Goal: Task Accomplishment & Management: Use online tool/utility

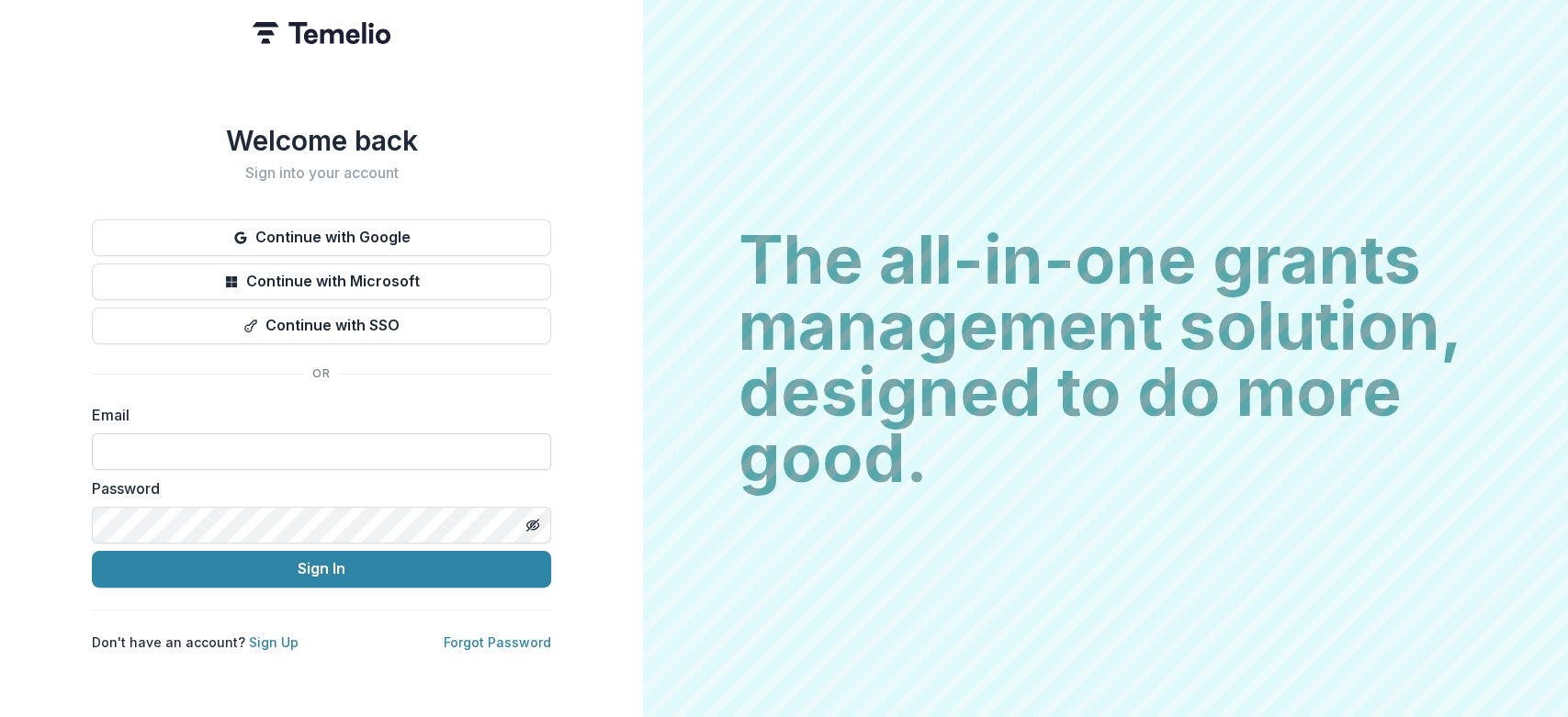
drag, startPoint x: 0, startPoint y: 0, endPoint x: 176, endPoint y: 434, distance: 468.3
click at [176, 434] on input at bounding box center [322, 451] width 459 height 36
type input "**********"
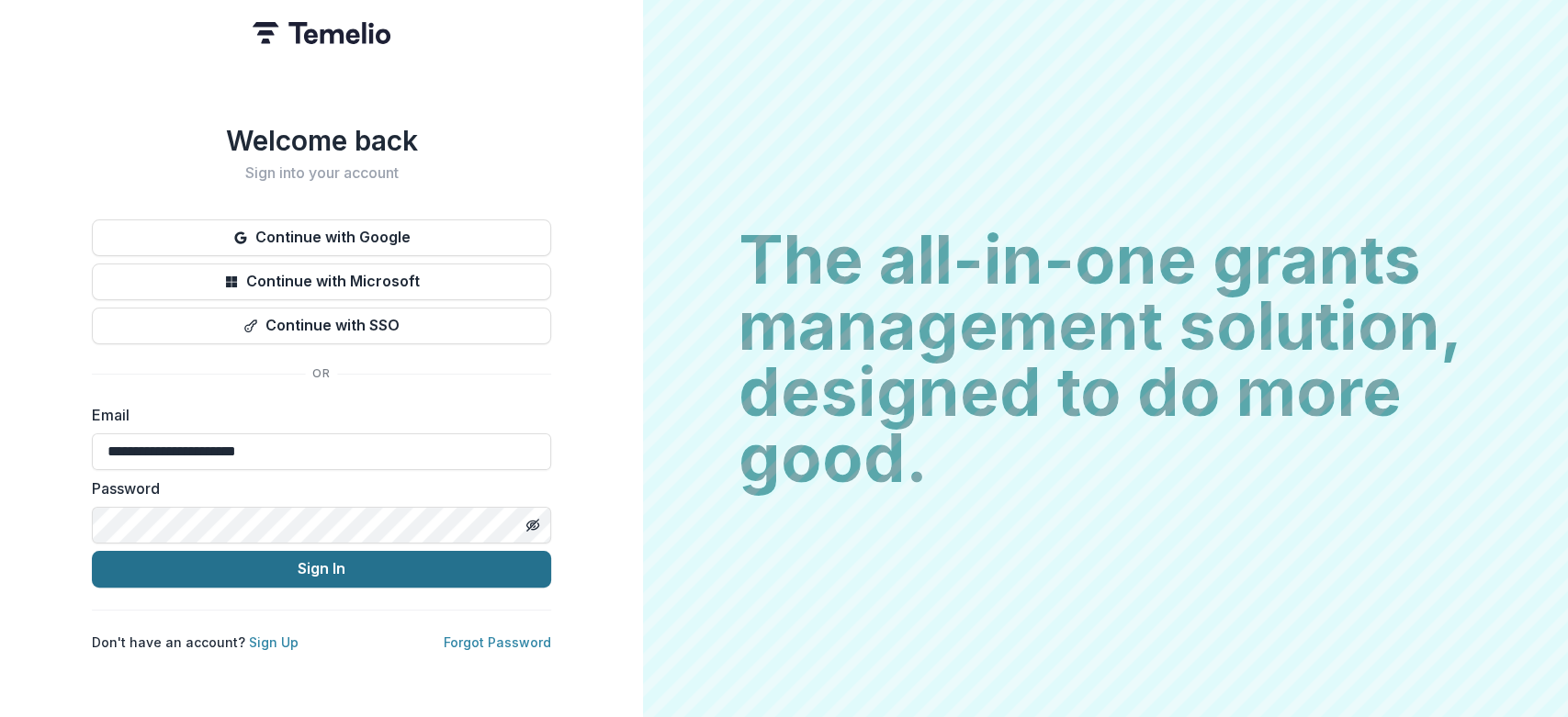
click at [331, 565] on button "Sign In" at bounding box center [322, 569] width 459 height 36
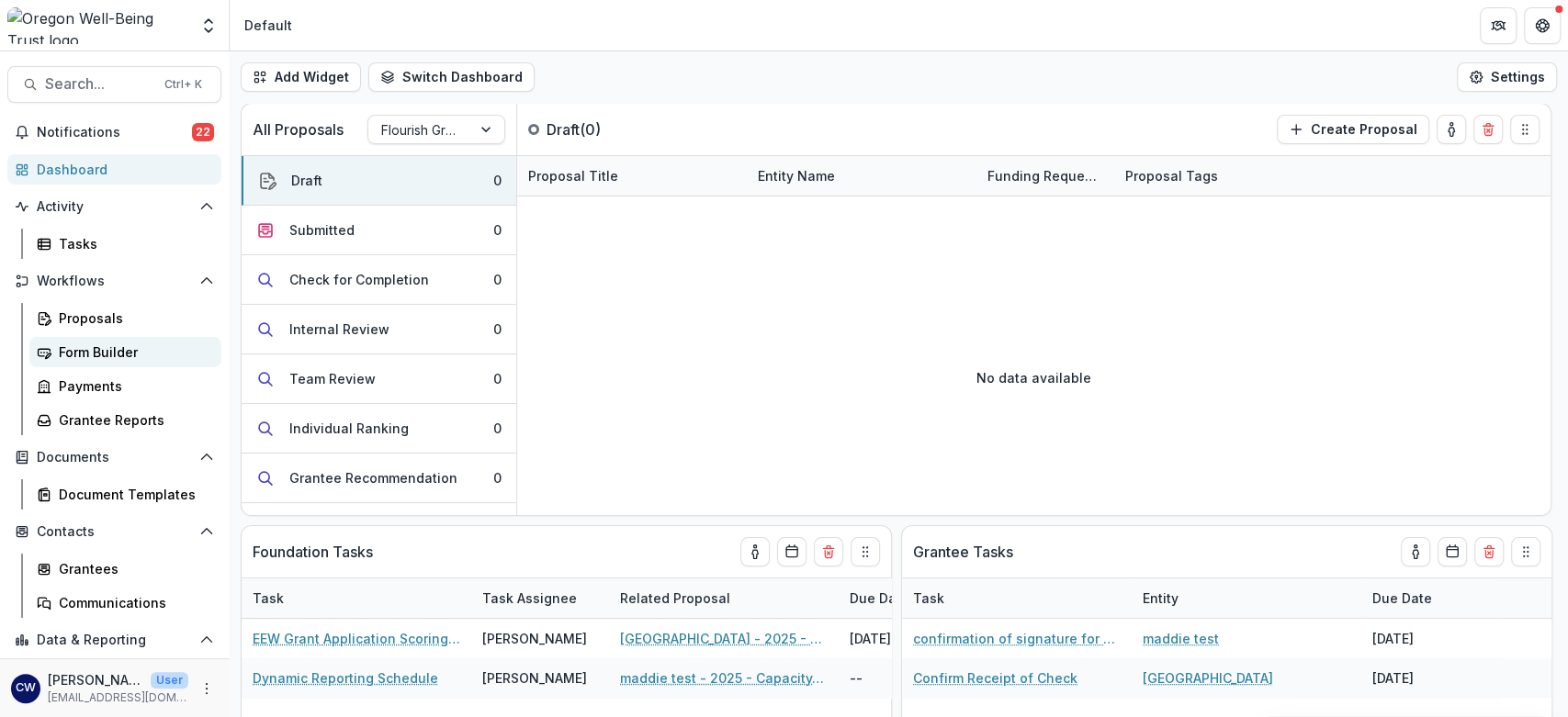
click at [80, 355] on div "Form Builder" at bounding box center [132, 352] width 148 height 20
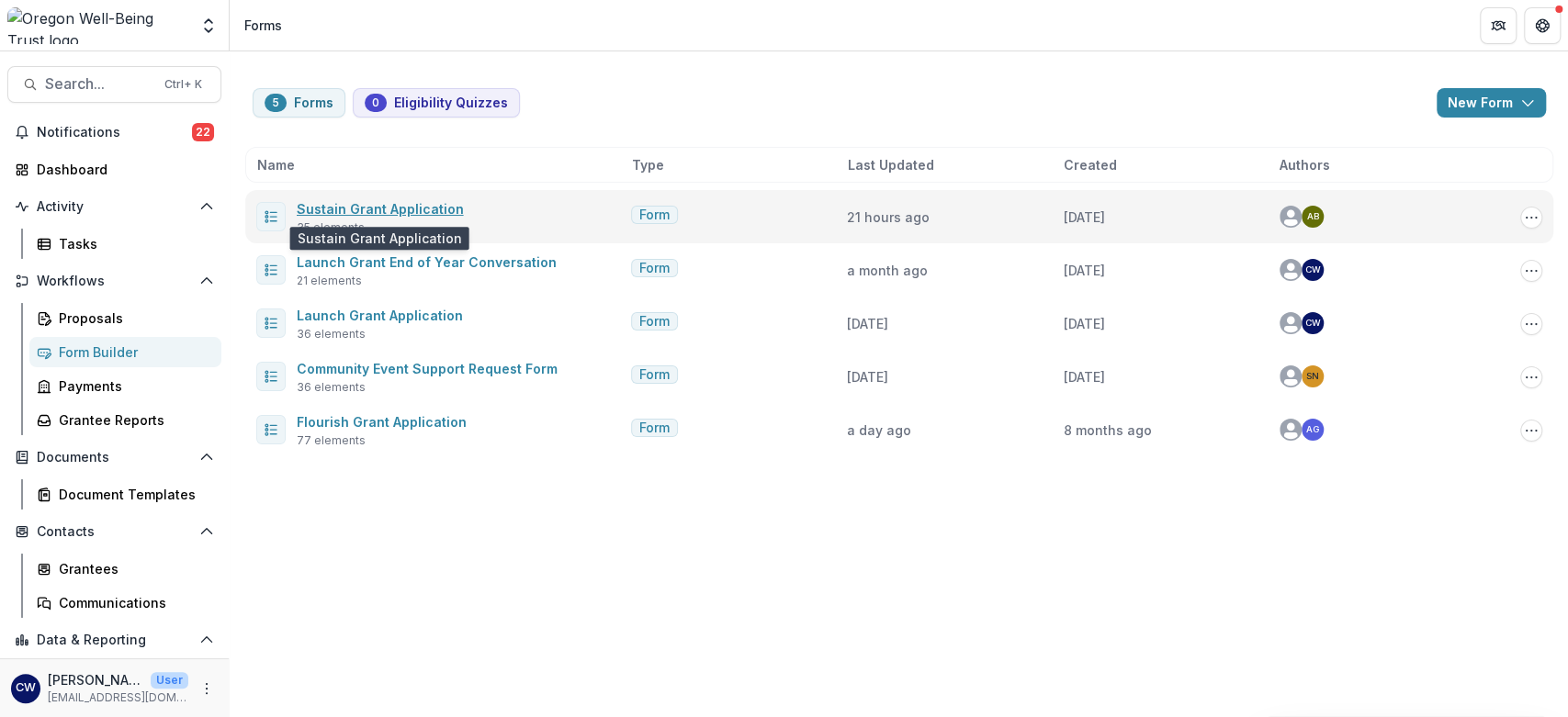
click at [355, 211] on link "Sustain Grant Application" at bounding box center [380, 209] width 167 height 16
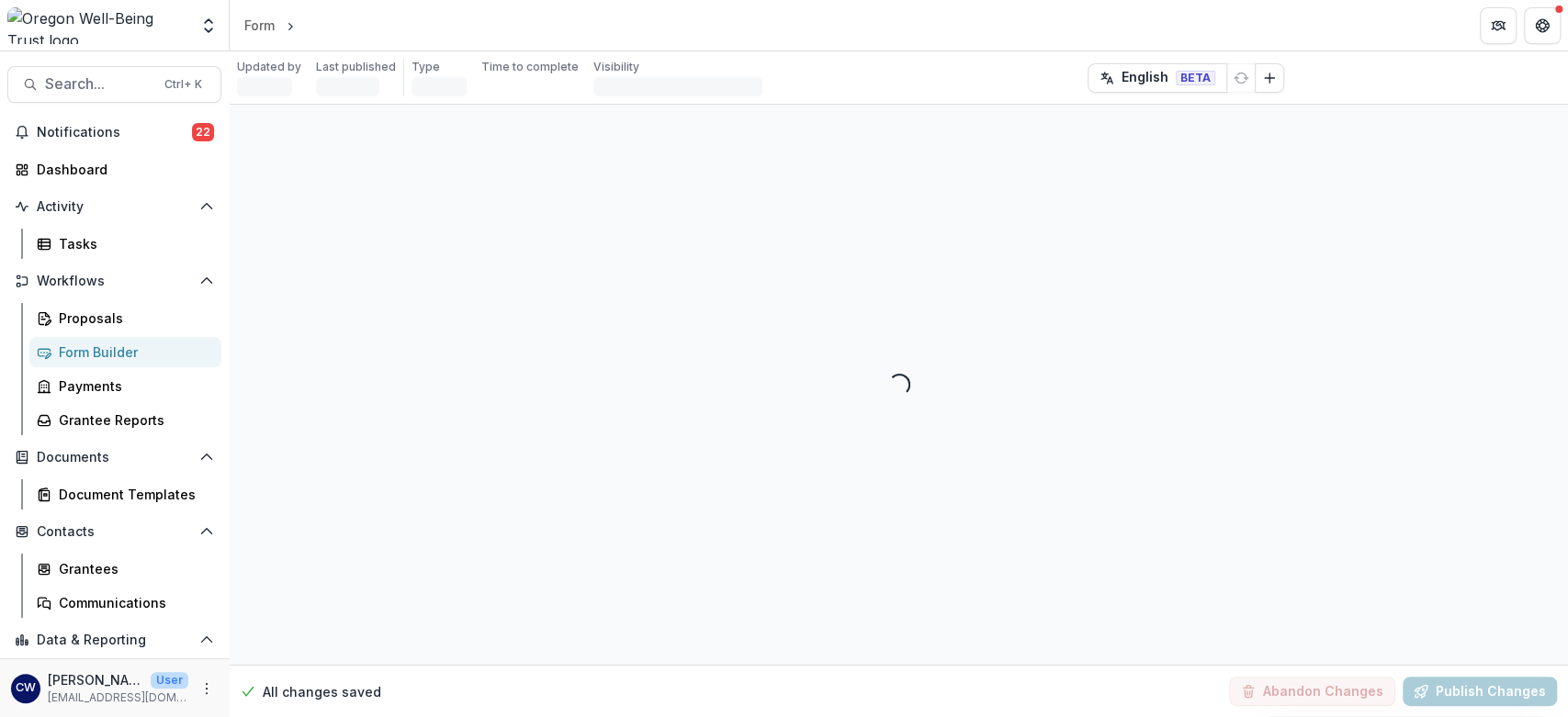
select select "********"
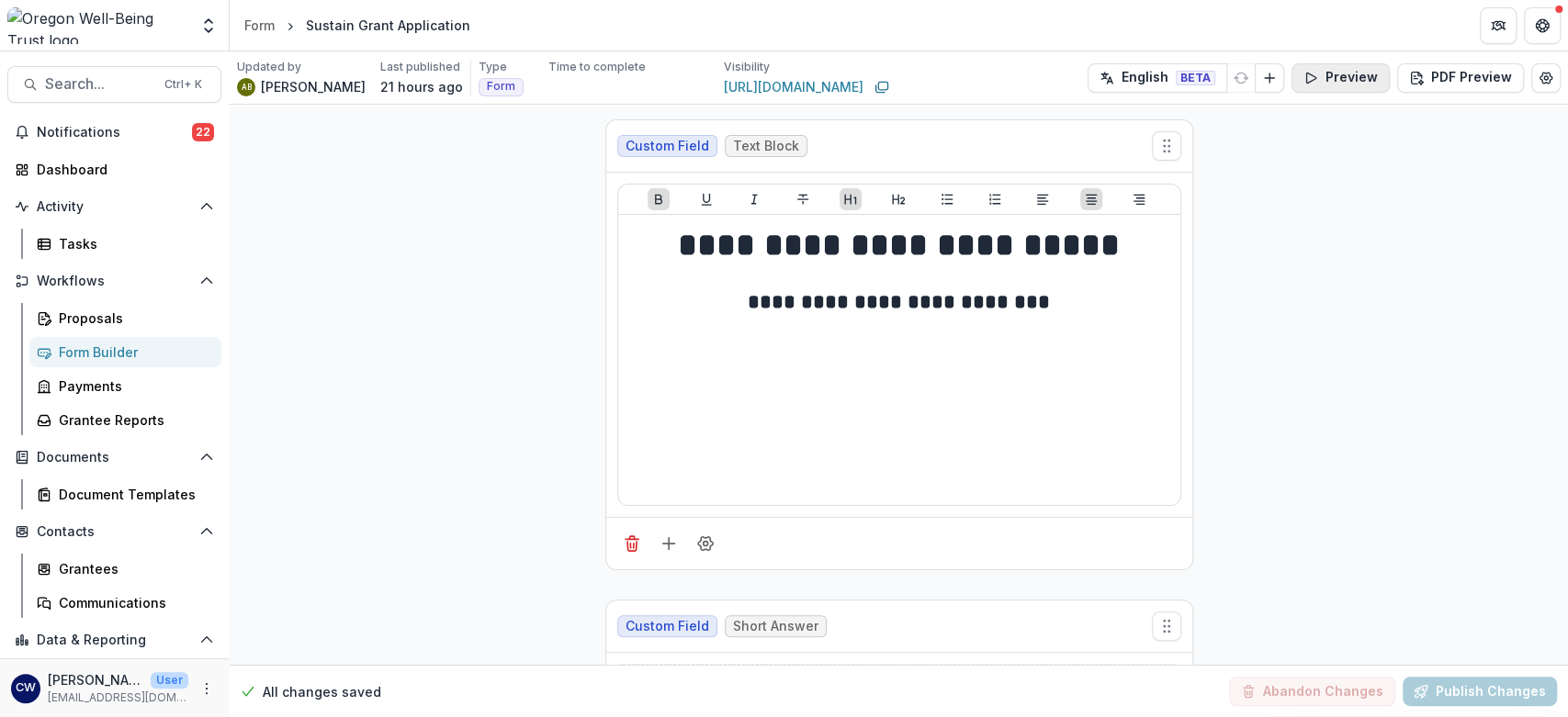
click at [1316, 72] on icon "button" at bounding box center [1311, 77] width 15 height 15
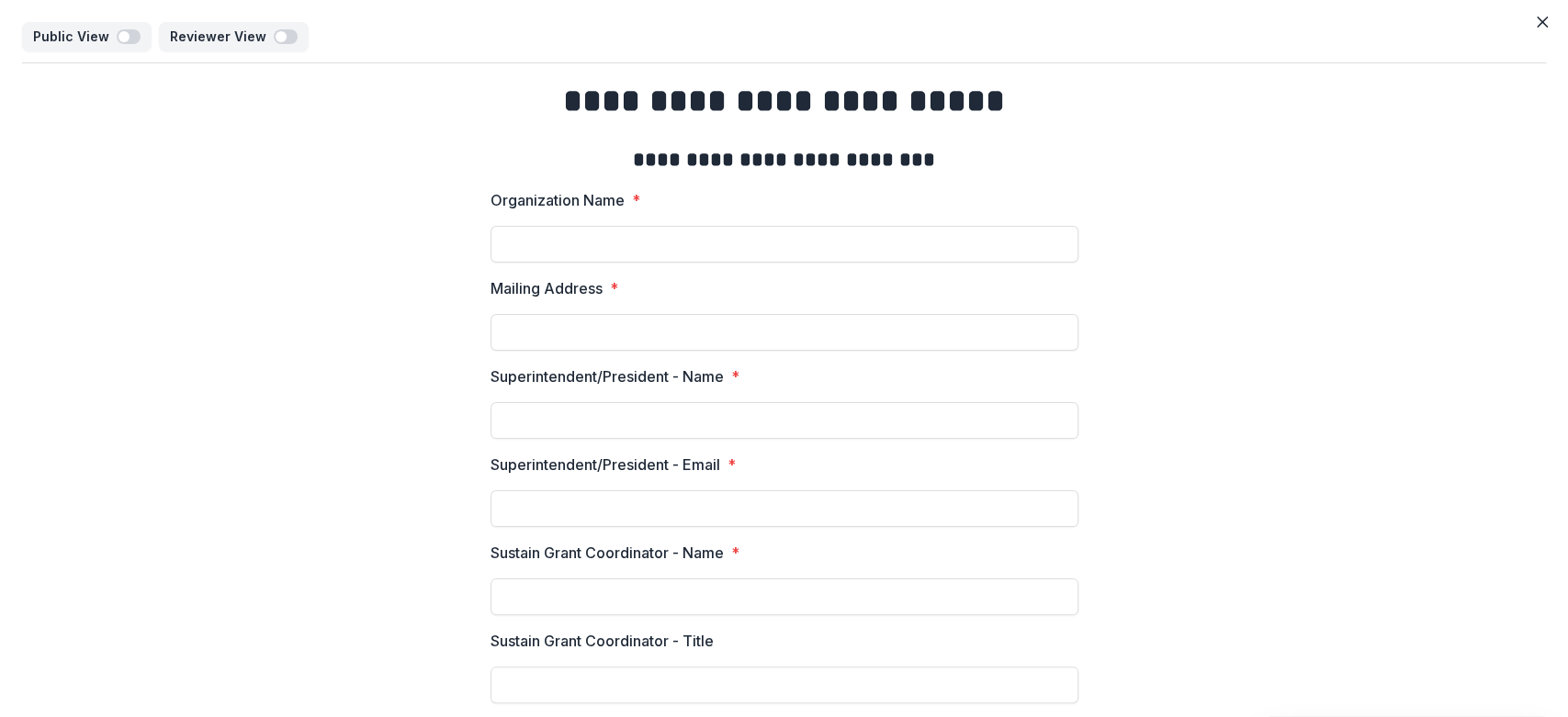
drag, startPoint x: 1292, startPoint y: 177, endPoint x: 1558, endPoint y: 99, distance: 277.2
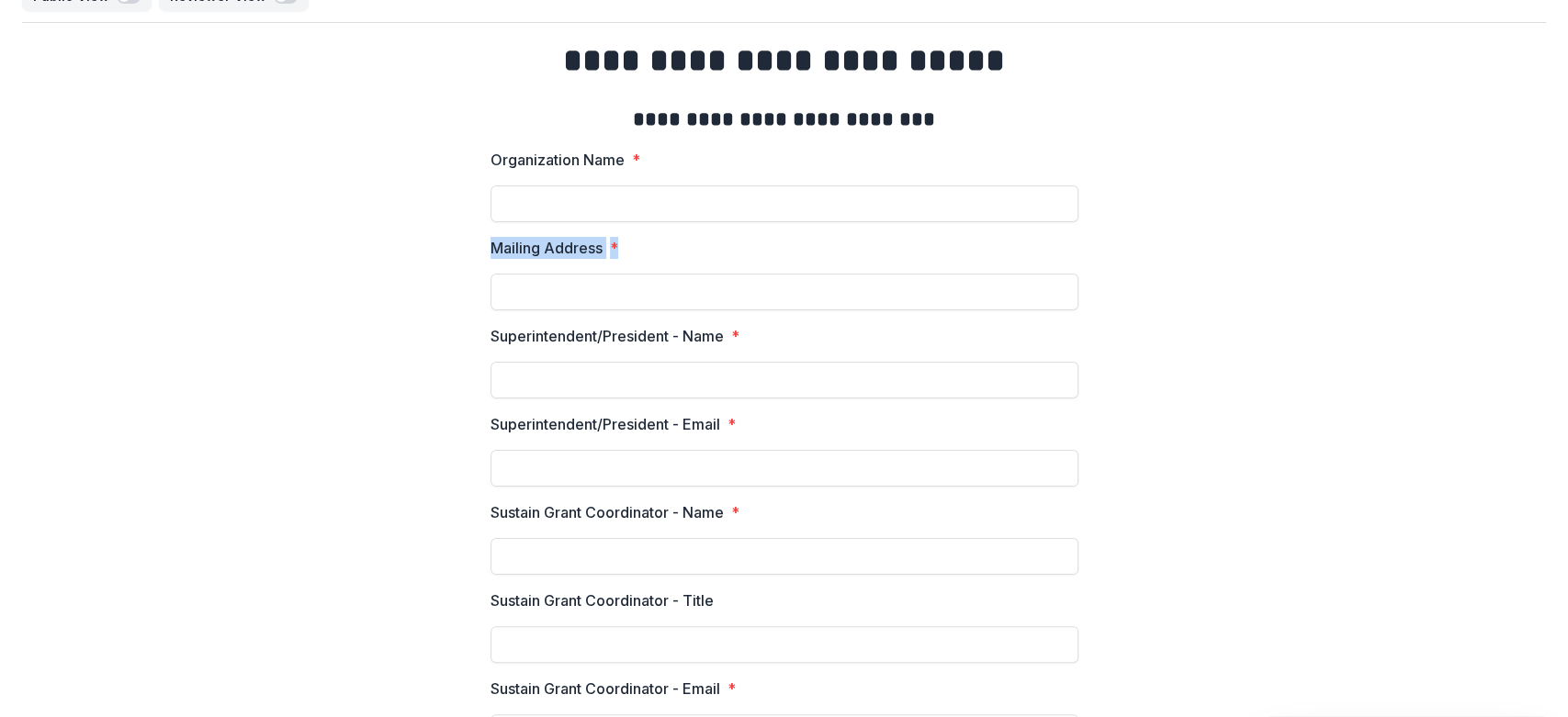
drag, startPoint x: 1557, startPoint y: 94, endPoint x: 1528, endPoint y: 154, distance: 66.6
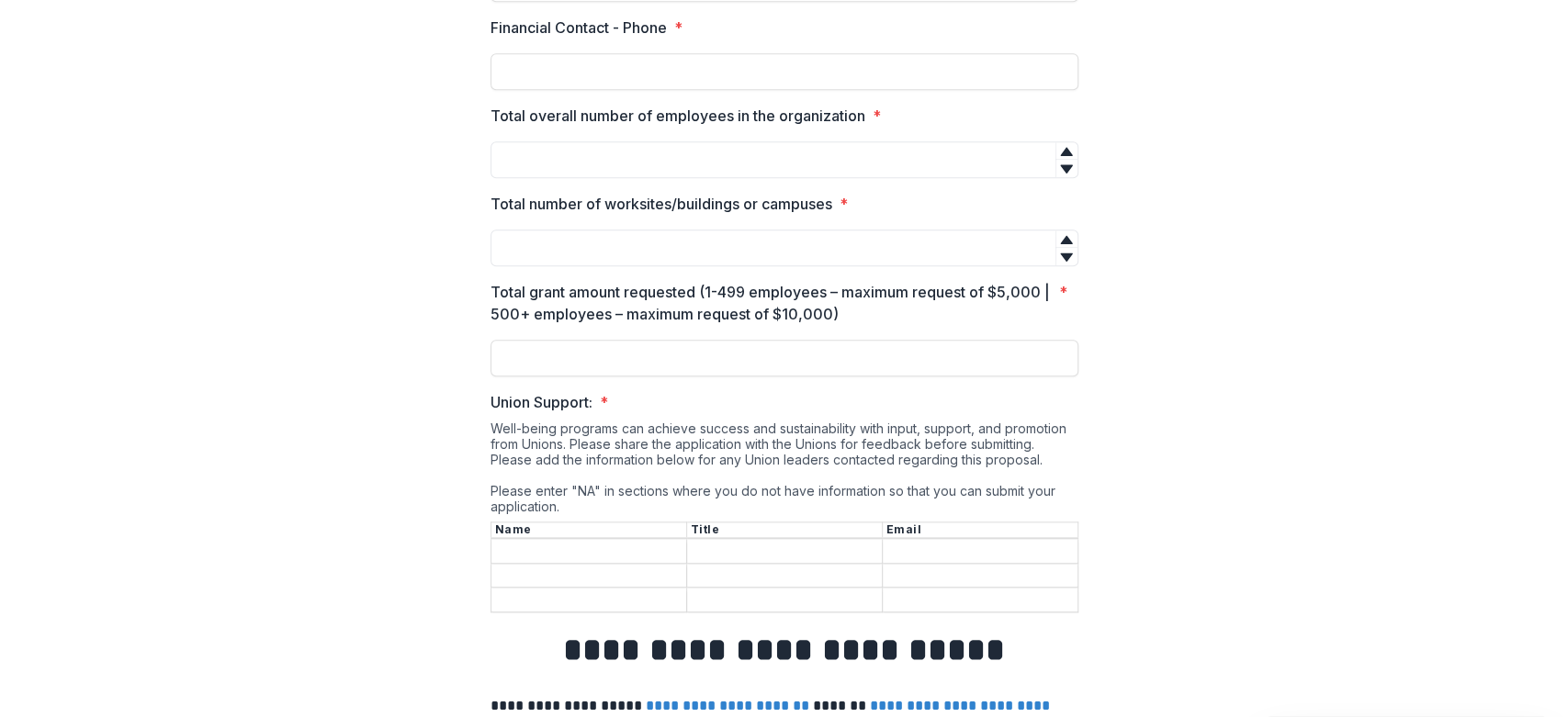
scroll to position [0, 0]
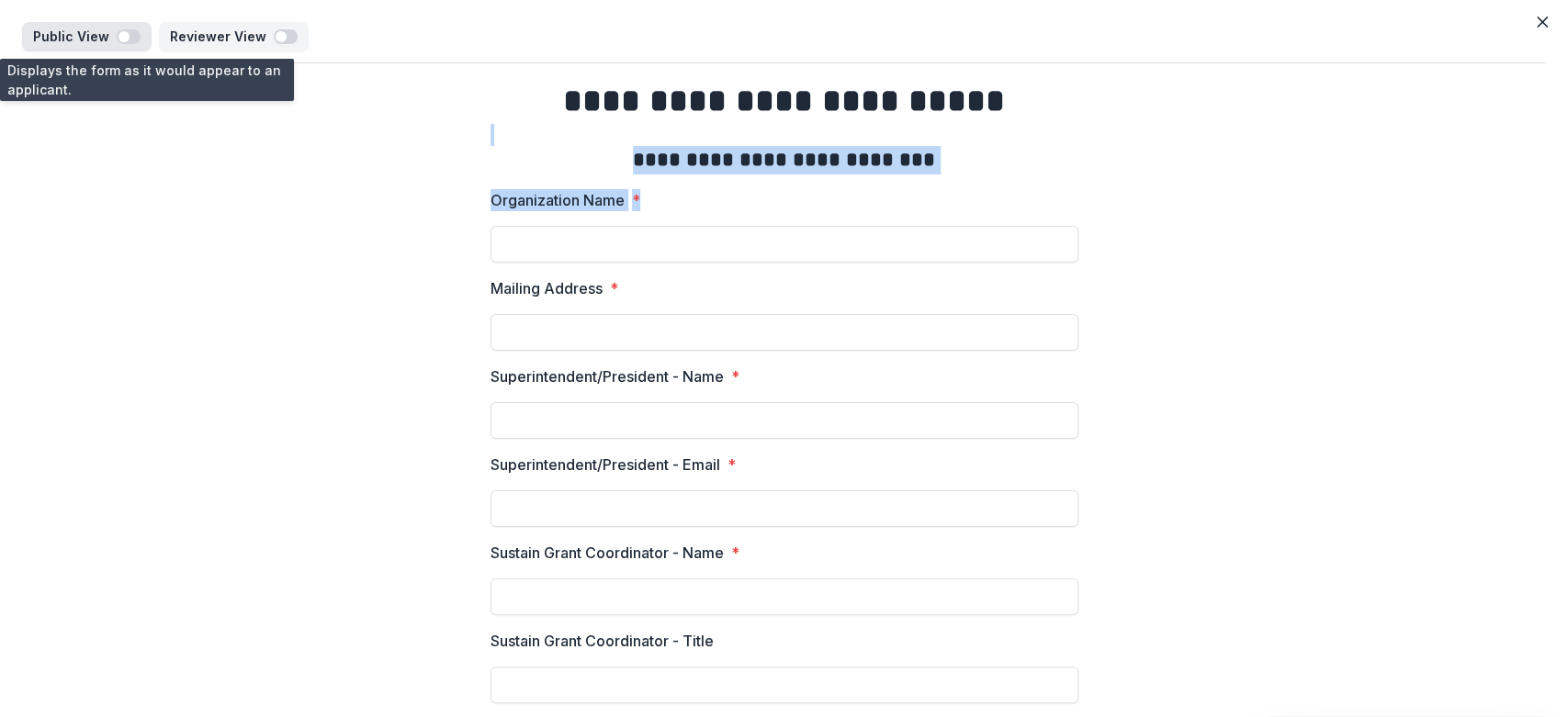
click at [130, 40] on span "button" at bounding box center [129, 36] width 24 height 15
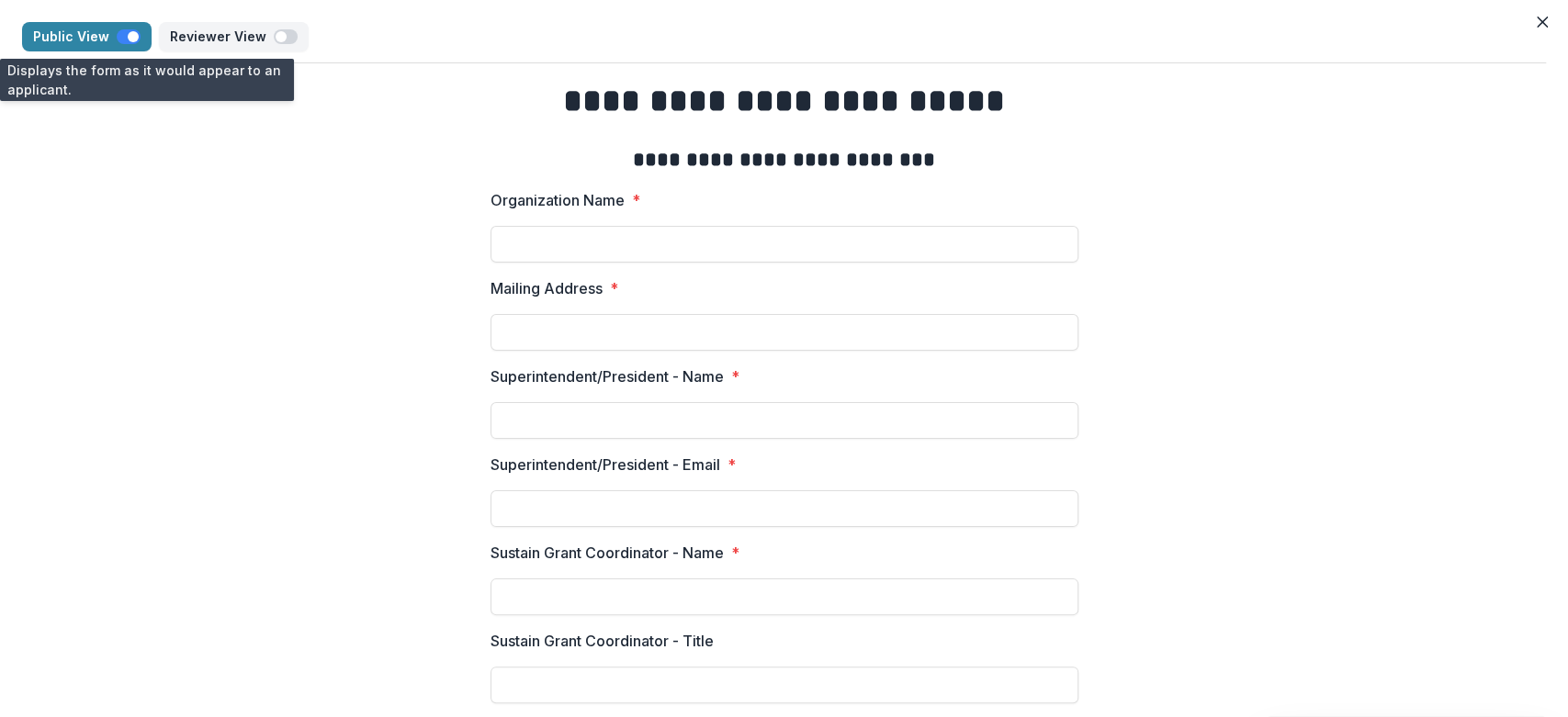
drag, startPoint x: 118, startPoint y: 35, endPoint x: 85, endPoint y: 1, distance: 47.4
click at [118, 35] on span "button" at bounding box center [129, 36] width 24 height 15
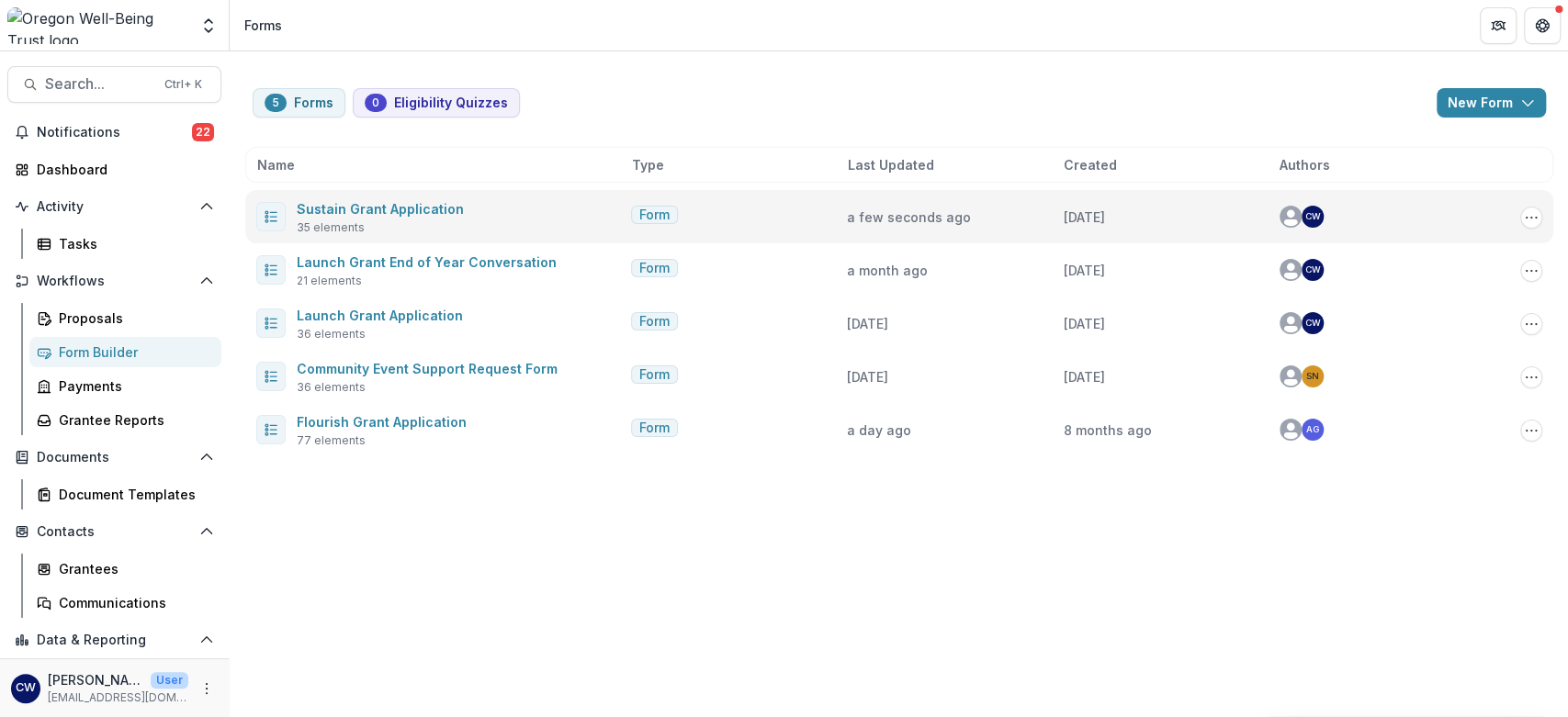
click at [272, 218] on icon at bounding box center [271, 216] width 15 height 15
click at [1535, 220] on icon "Options" at bounding box center [1531, 217] width 15 height 15
click at [1440, 258] on button "Copy Public Link" at bounding box center [1439, 254] width 196 height 30
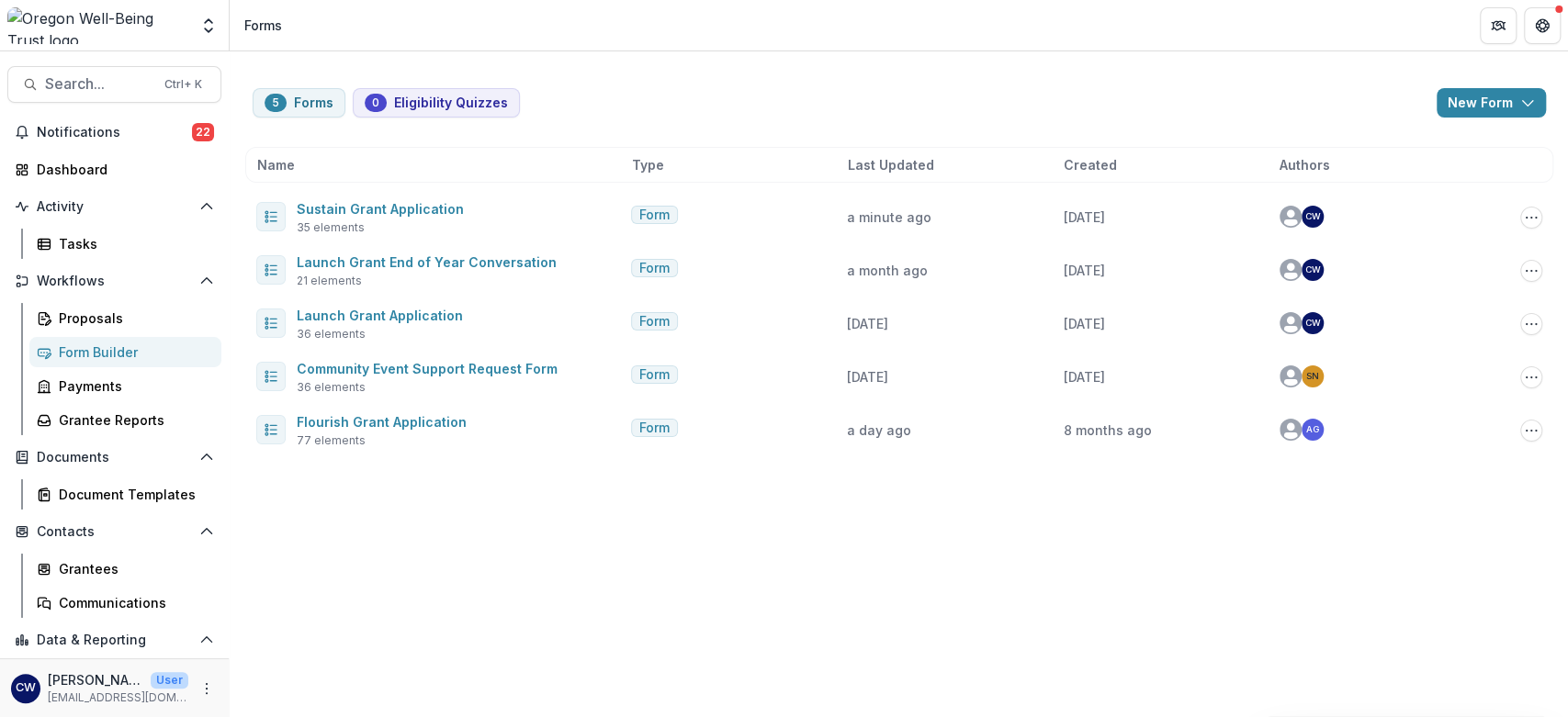
click at [512, 587] on div "5 Forms 0 Eligibility Quizzes New Form New Eligibility Quiz New Form Name Type …" at bounding box center [899, 384] width 1338 height 666
click at [205, 26] on icon "Open entity switcher" at bounding box center [208, 26] width 19 height 19
click at [210, 32] on icon "Open entity switcher" at bounding box center [208, 26] width 19 height 19
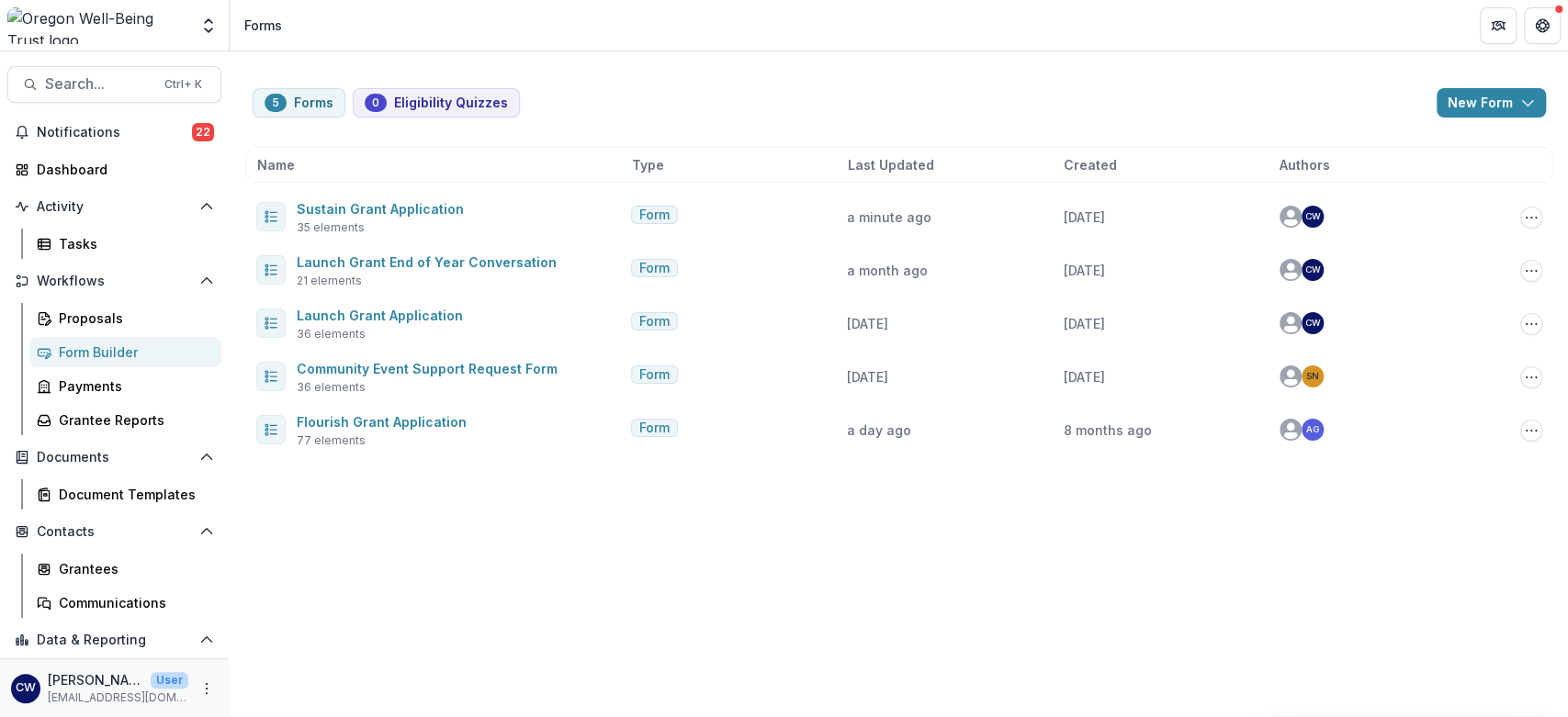
click at [655, 58] on div "5 Forms 0 Eligibility Quizzes New Form New Eligibility Quiz New Form Name Type …" at bounding box center [899, 261] width 1323 height 420
